Goal: Task Accomplishment & Management: Manage account settings

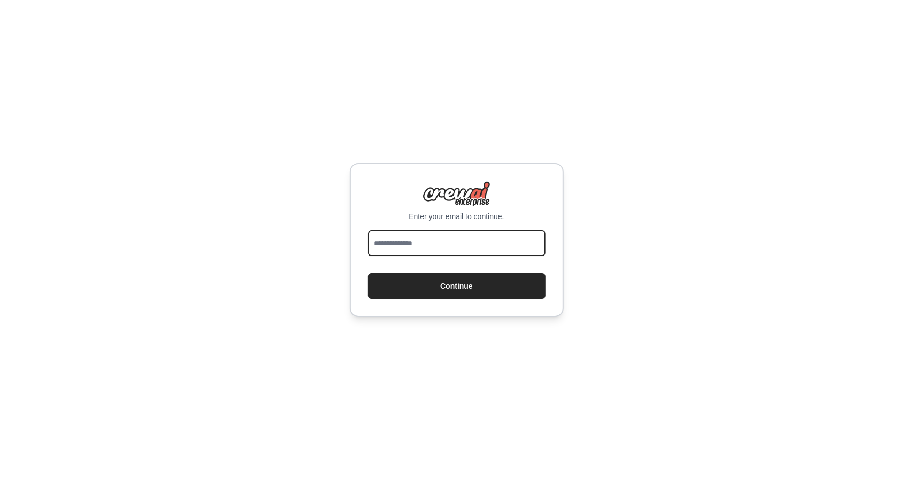
click at [429, 241] on input "email" at bounding box center [457, 243] width 178 height 26
type input "**********"
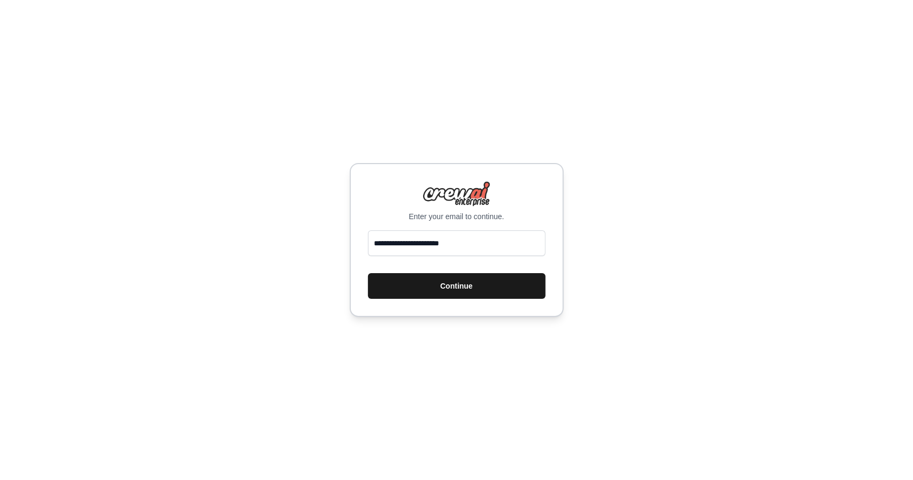
click at [437, 285] on button "Continue" at bounding box center [457, 286] width 178 height 26
click at [447, 291] on button "Continue" at bounding box center [457, 286] width 178 height 26
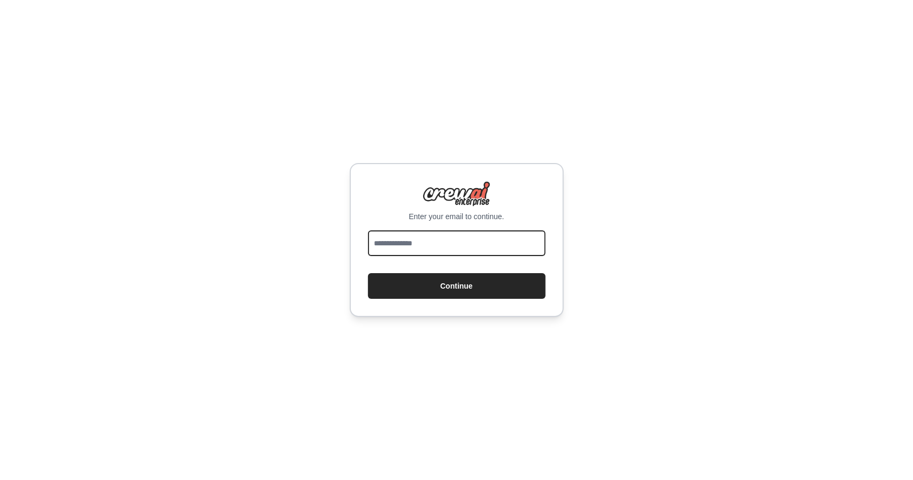
click at [446, 242] on input "email" at bounding box center [457, 243] width 178 height 26
type input "**********"
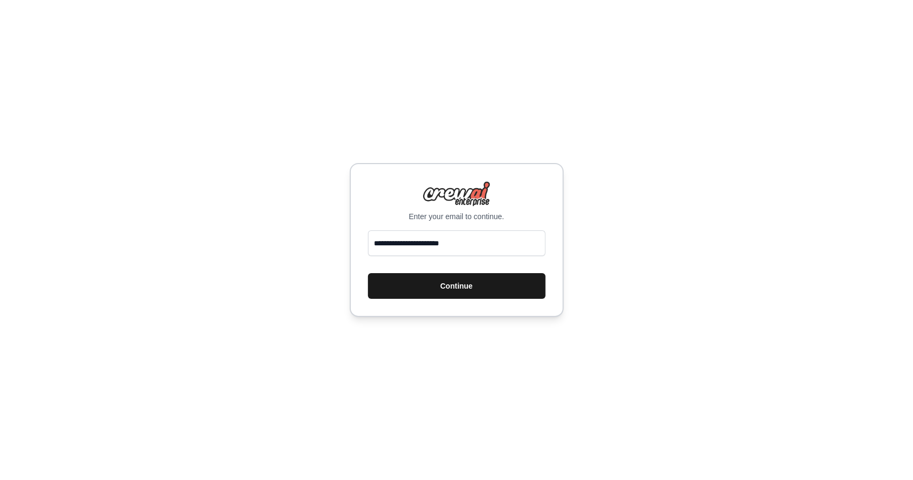
click at [460, 294] on button "Continue" at bounding box center [457, 286] width 178 height 26
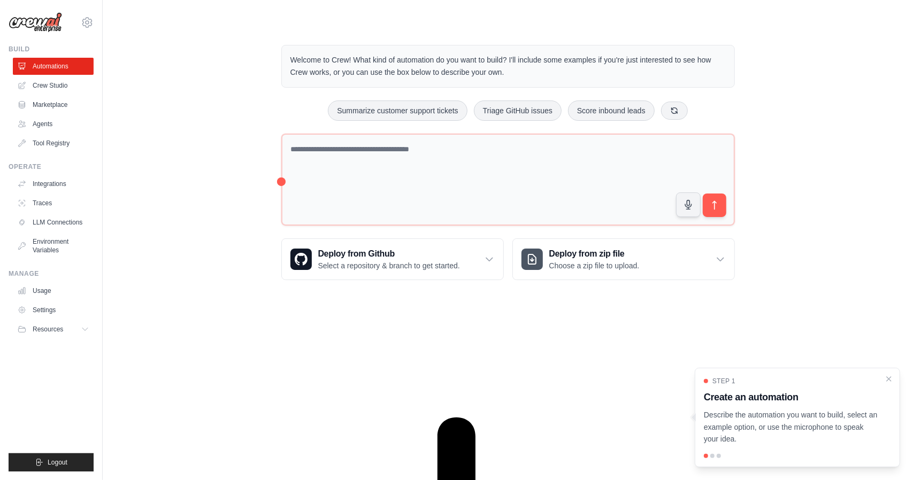
click at [156, 194] on div "Welcome to Crew! What kind of automation do you want to build? I'll include som…" at bounding box center [508, 163] width 776 height 270
click at [187, 120] on div "Welcome to Crew! What kind of automation do you want to build? I'll include som…" at bounding box center [508, 163] width 776 height 270
click at [889, 382] on icon "Close walkthrough" at bounding box center [889, 379] width 10 height 10
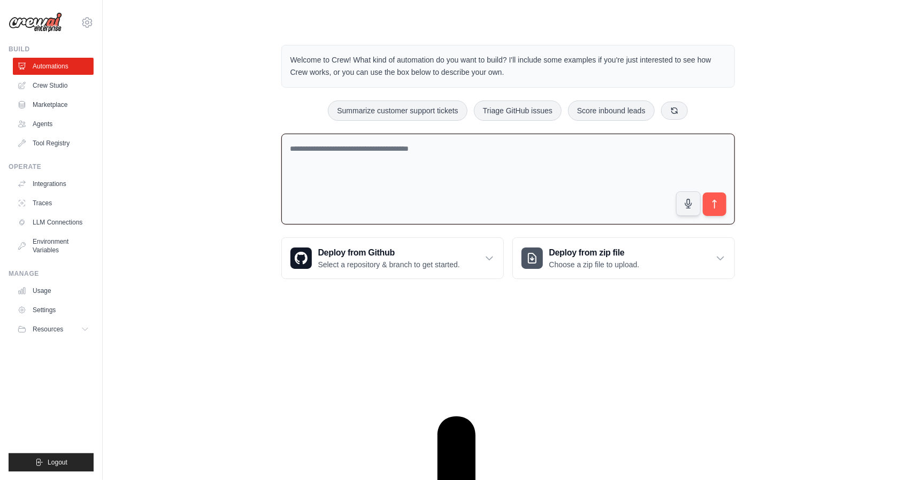
click at [352, 173] on textarea at bounding box center [507, 179] width 453 height 91
click at [379, 150] on textarea at bounding box center [507, 179] width 453 height 91
click at [378, 168] on textarea at bounding box center [507, 179] width 453 height 91
click at [63, 133] on ul "Automations Crew Studio Marketplace Agents Tool Registry" at bounding box center [53, 105] width 81 height 94
click at [52, 125] on link "Agents" at bounding box center [54, 124] width 81 height 17
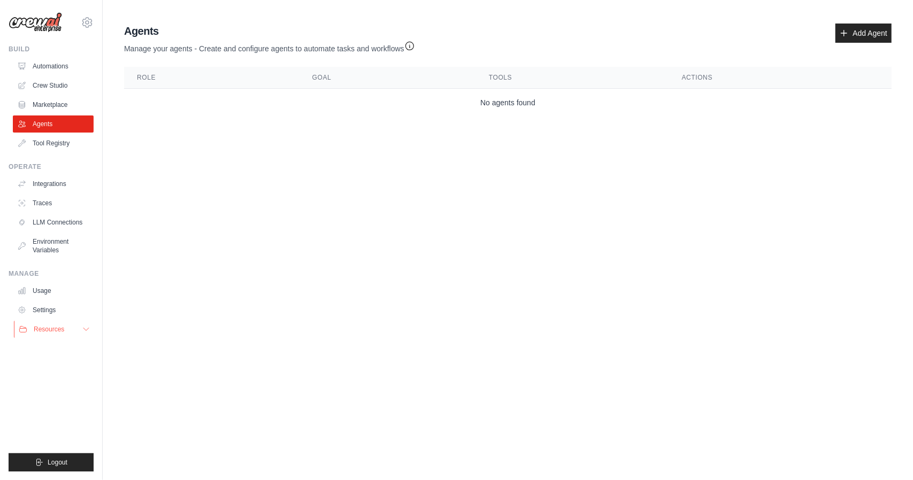
click at [87, 329] on icon at bounding box center [86, 329] width 9 height 9
click at [874, 36] on link "Add Agent" at bounding box center [863, 33] width 56 height 19
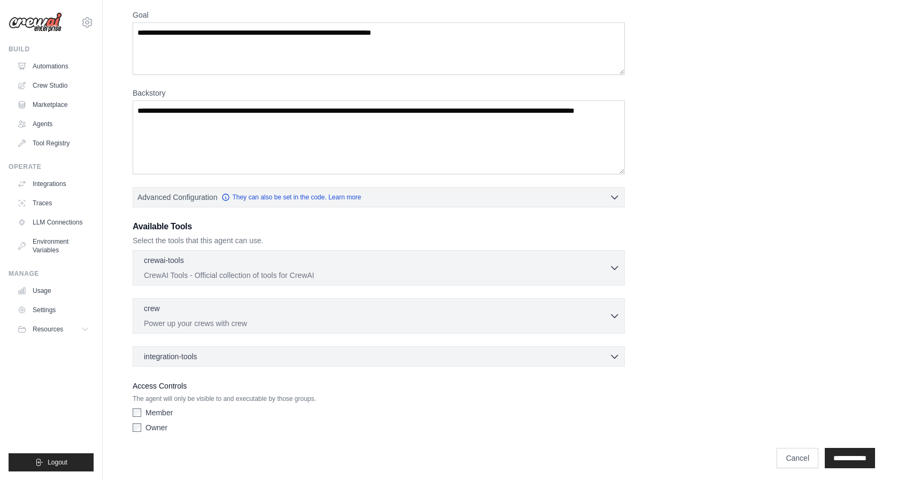
scroll to position [90, 0]
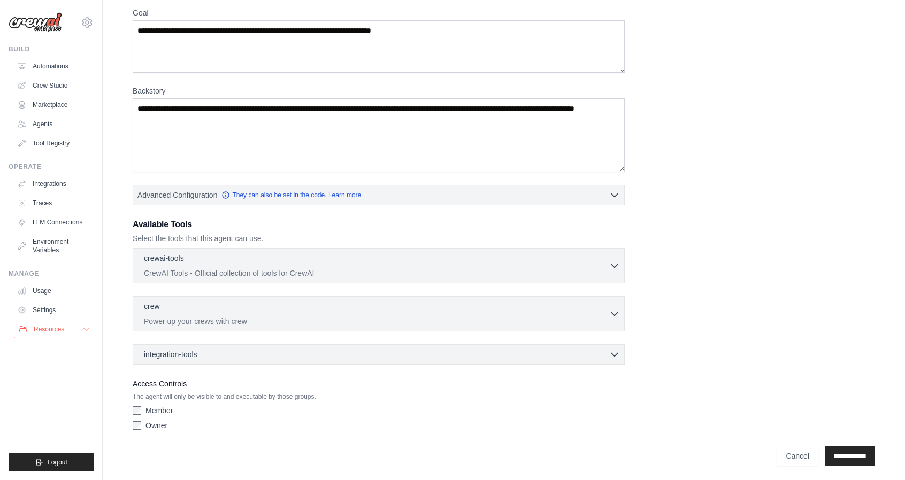
click at [81, 332] on button "Resources" at bounding box center [54, 329] width 81 height 17
click at [66, 225] on link "LLM Connections" at bounding box center [54, 222] width 81 height 17
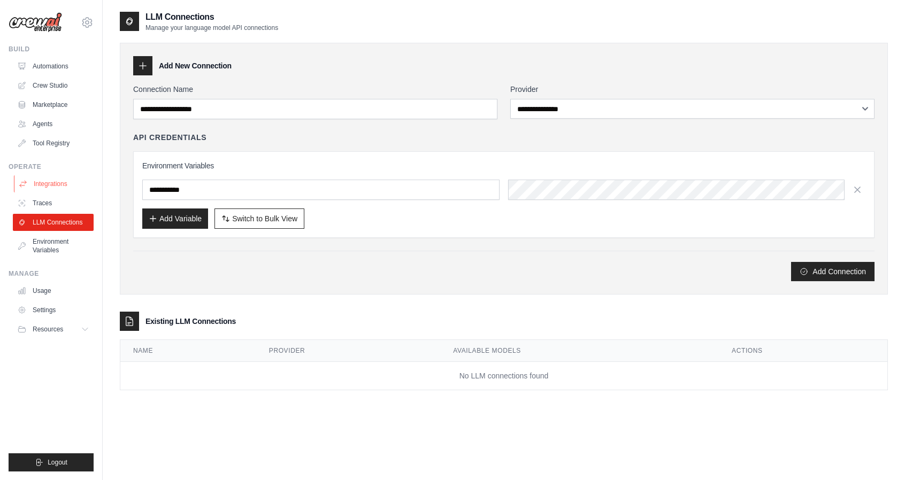
click at [60, 181] on link "Integrations" at bounding box center [54, 183] width 81 height 17
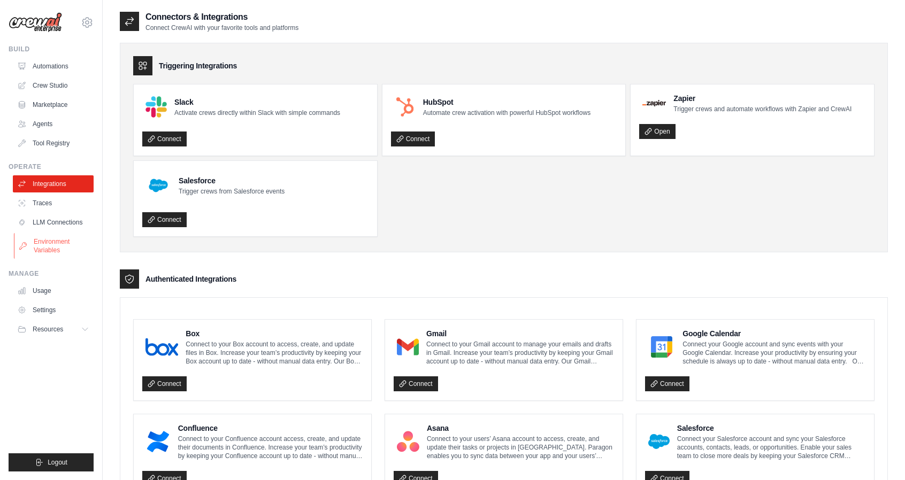
click at [48, 245] on link "Environment Variables" at bounding box center [54, 246] width 81 height 26
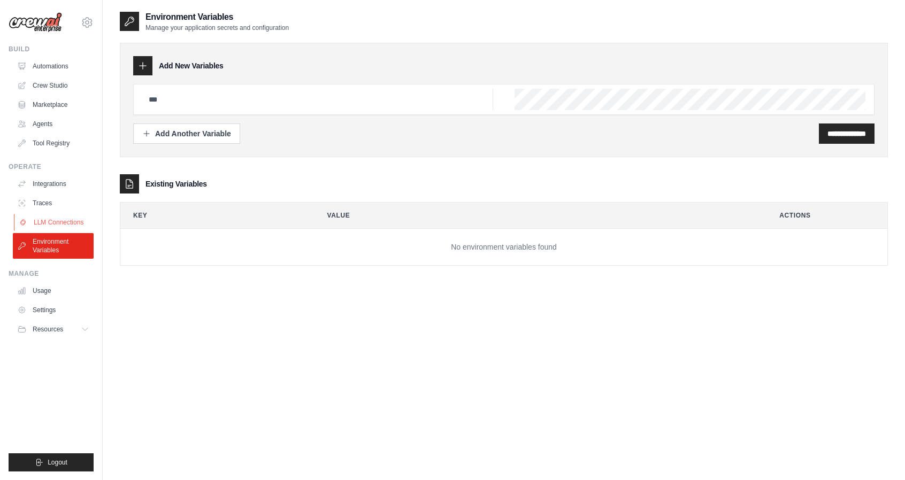
click at [66, 218] on link "LLM Connections" at bounding box center [54, 222] width 81 height 17
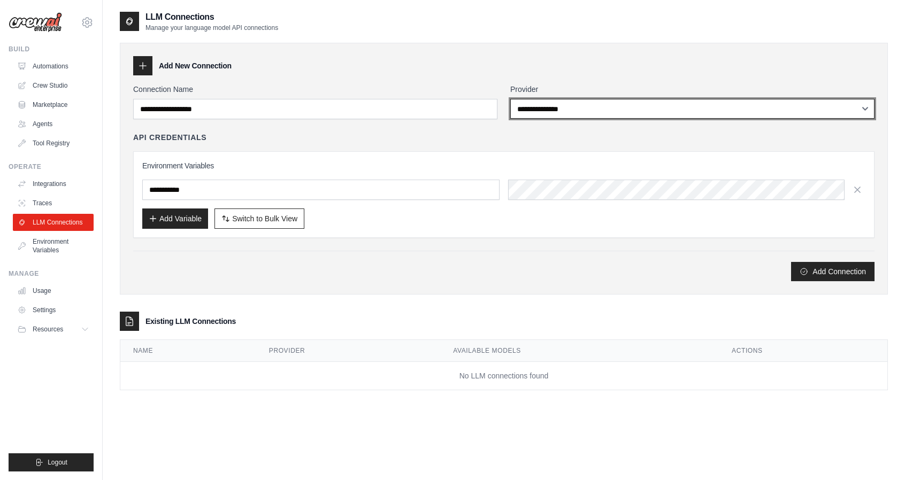
click at [599, 107] on select "**********" at bounding box center [692, 109] width 364 height 20
select select "******"
click at [510, 99] on select "**********" at bounding box center [692, 109] width 364 height 20
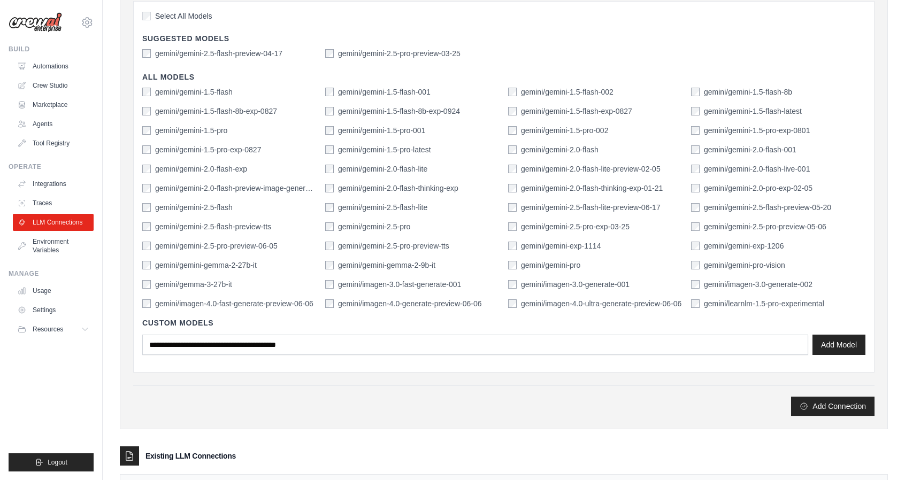
scroll to position [319, 0]
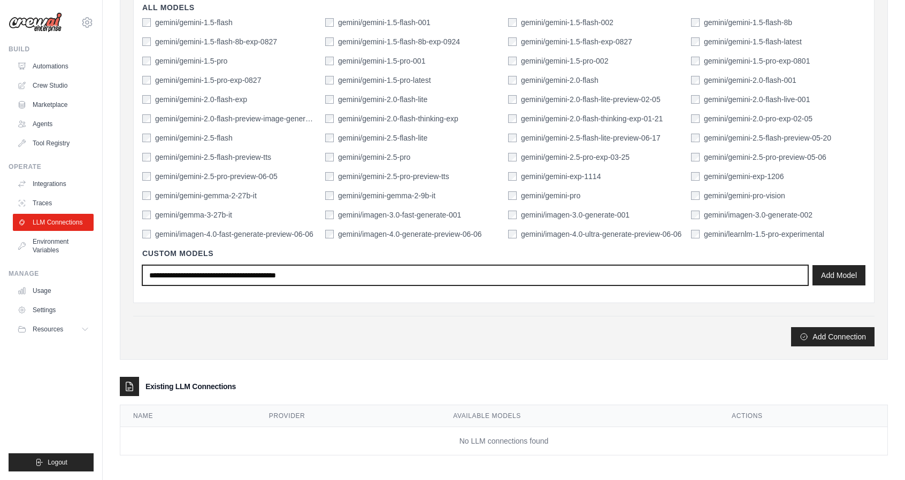
click at [344, 273] on input "text" at bounding box center [475, 275] width 666 height 20
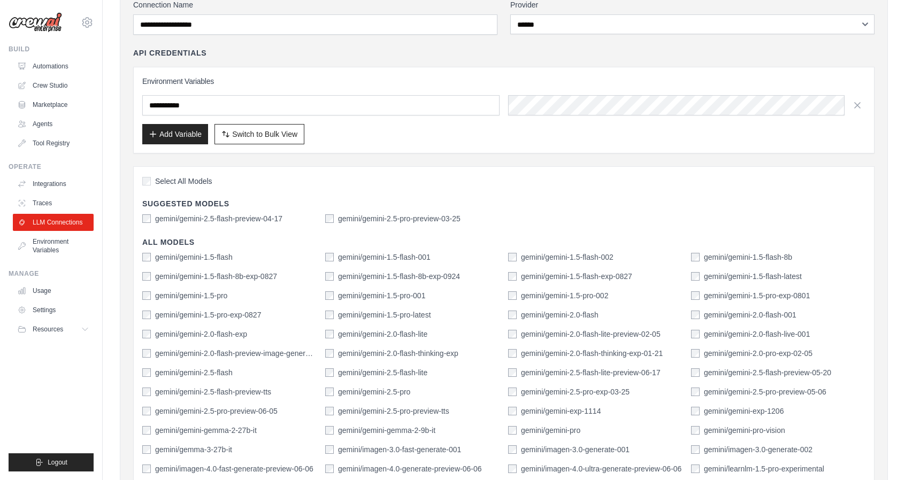
scroll to position [52, 0]
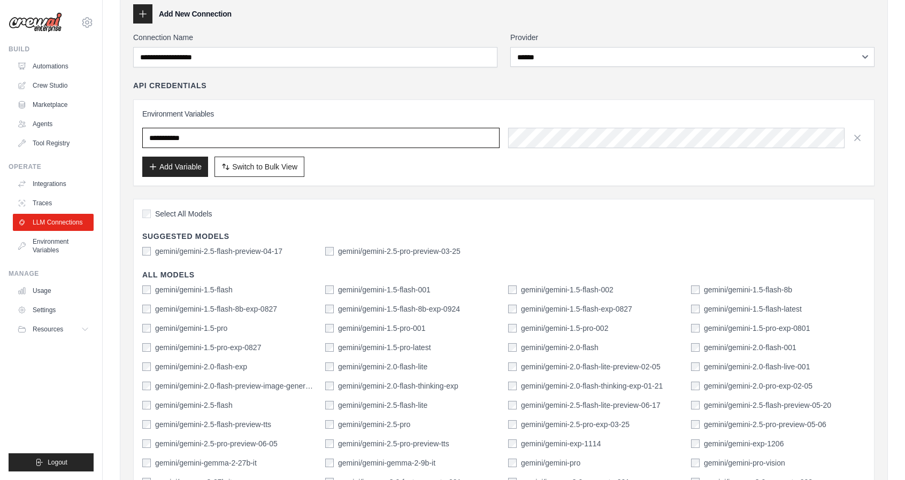
click at [284, 140] on input "text" at bounding box center [320, 138] width 357 height 20
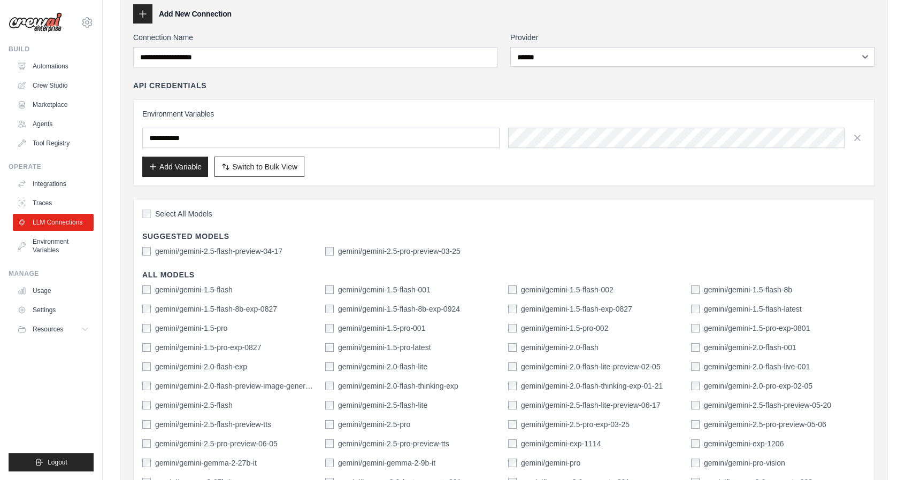
click at [405, 163] on div "Add Variable Switch to Bulk View Switch to Table View" at bounding box center [503, 167] width 723 height 20
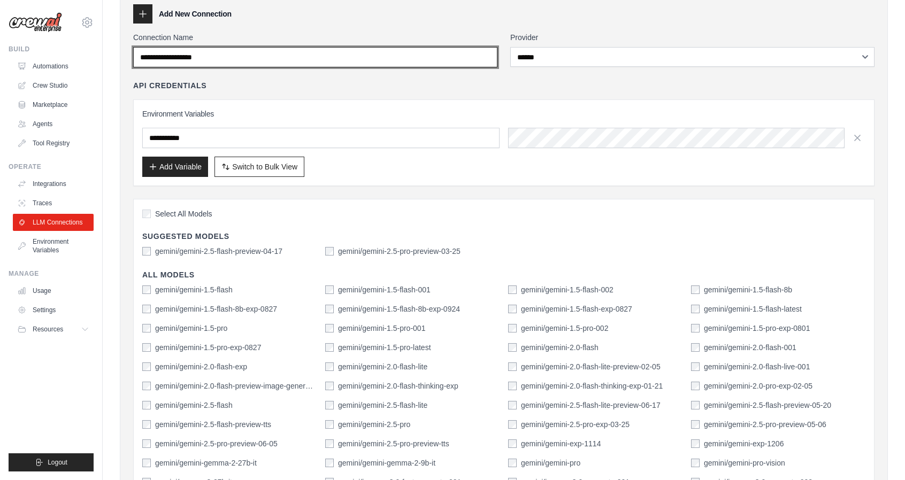
click at [224, 60] on input "Connection Name" at bounding box center [315, 57] width 364 height 20
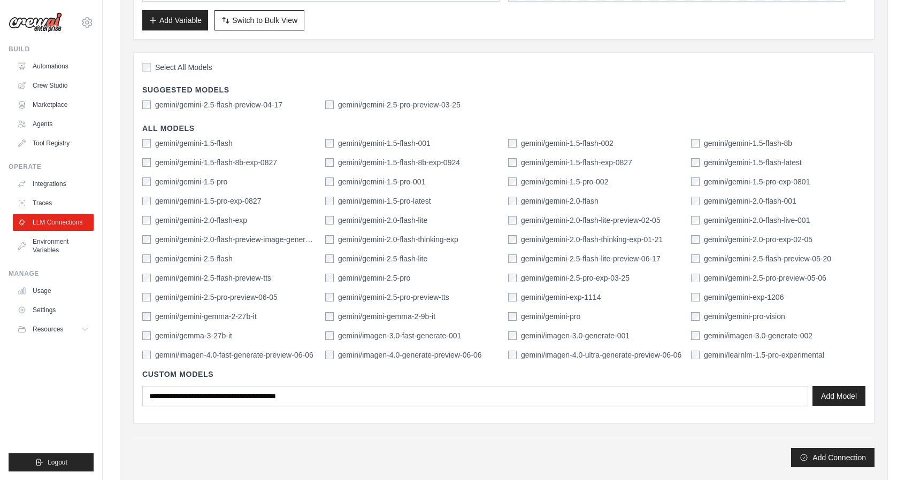
scroll to position [212, 0]
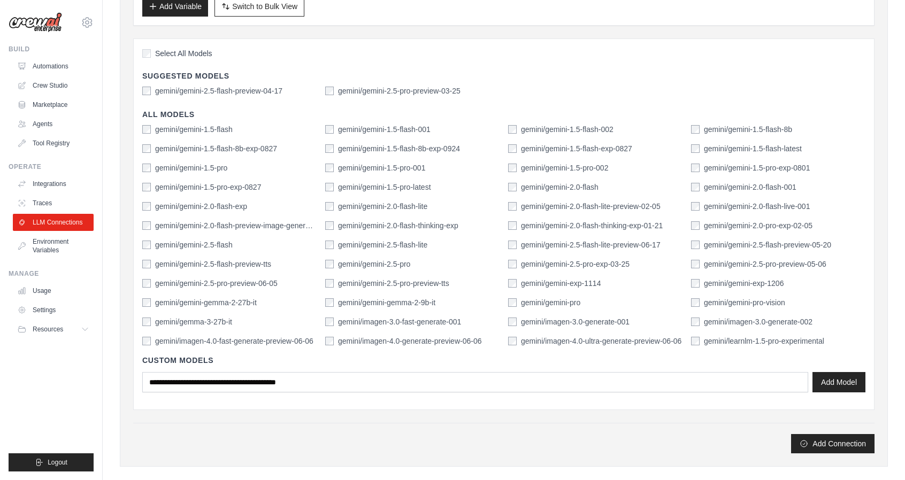
click at [335, 262] on div "gemini/gemini-2.5-pro" at bounding box center [367, 264] width 85 height 11
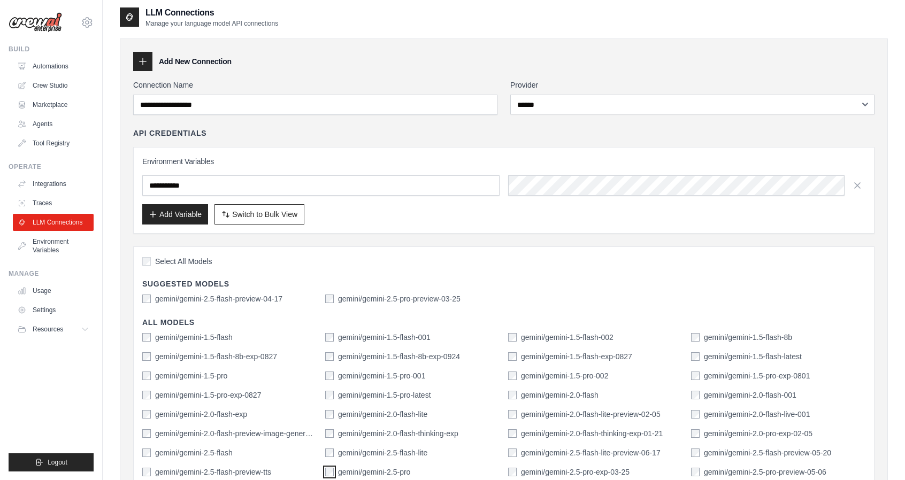
scroll to position [0, 0]
